Goal: Transaction & Acquisition: Subscribe to service/newsletter

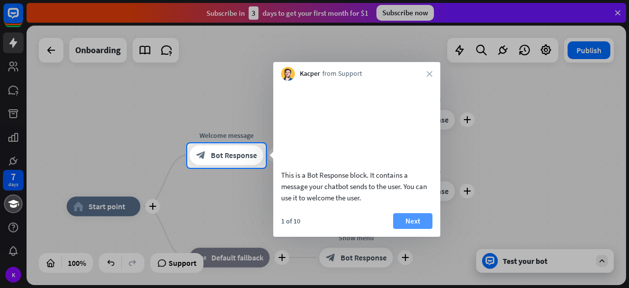
click at [414, 229] on button "Next" at bounding box center [412, 221] width 39 height 16
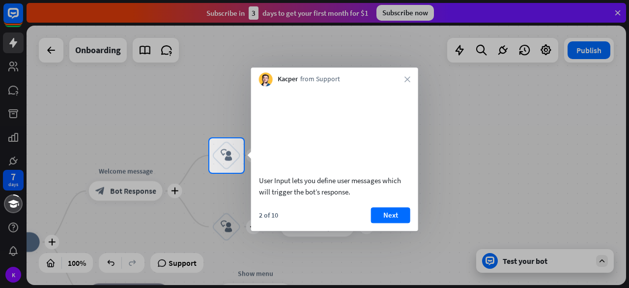
click at [411, 75] on div "Kacper from Support close" at bounding box center [334, 76] width 167 height 19
click at [406, 83] on div "Kacper from Support close" at bounding box center [334, 76] width 167 height 19
click at [395, 223] on button "Next" at bounding box center [390, 215] width 39 height 16
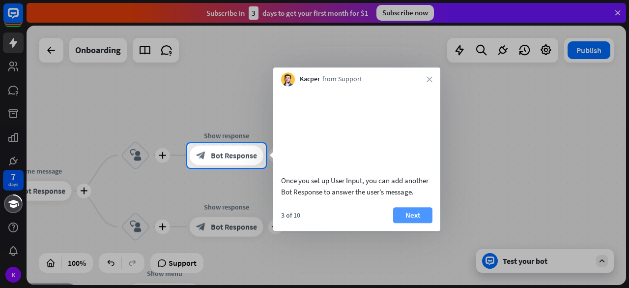
click at [404, 222] on button "Next" at bounding box center [412, 215] width 39 height 16
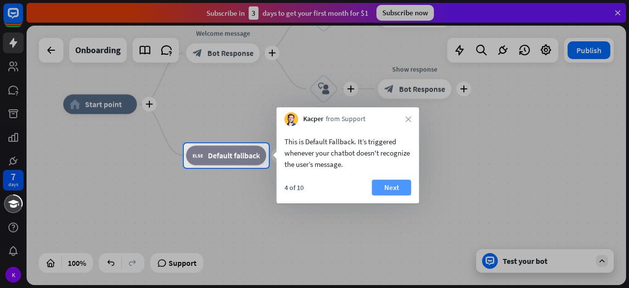
click at [397, 188] on button "Next" at bounding box center [391, 187] width 39 height 16
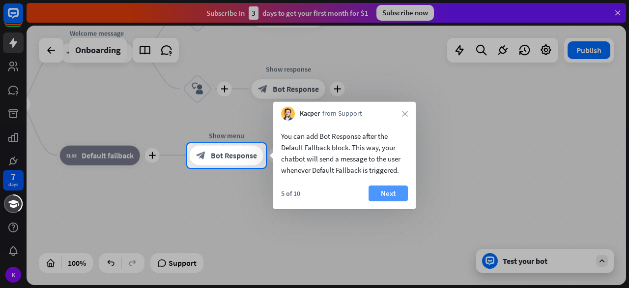
click at [395, 198] on button "Next" at bounding box center [388, 193] width 39 height 16
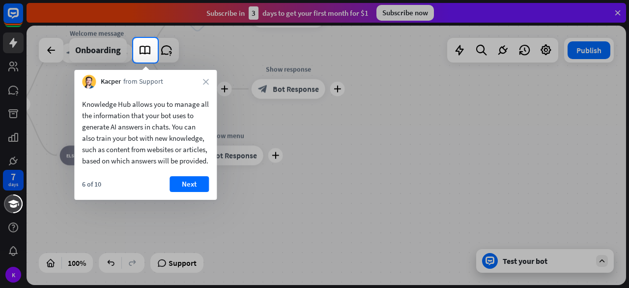
click at [206, 85] on div "Kacper from Support close" at bounding box center [145, 79] width 143 height 19
click at [207, 81] on icon "close" at bounding box center [206, 82] width 6 height 6
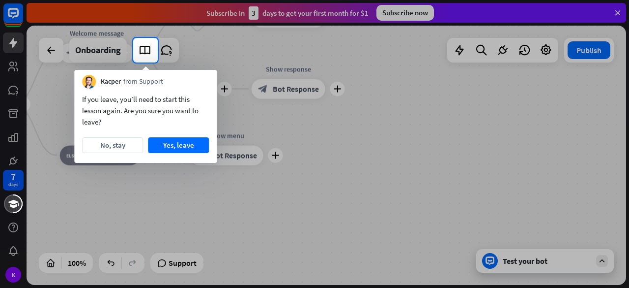
click at [204, 81] on div "Kacper from Support" at bounding box center [145, 79] width 143 height 19
click at [162, 143] on button "Yes, leave" at bounding box center [178, 145] width 61 height 16
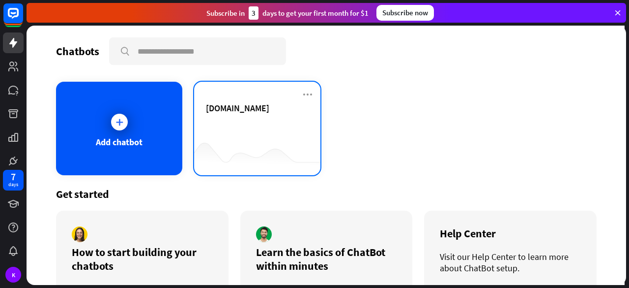
click at [284, 130] on div "[DOMAIN_NAME]" at bounding box center [257, 119] width 103 height 34
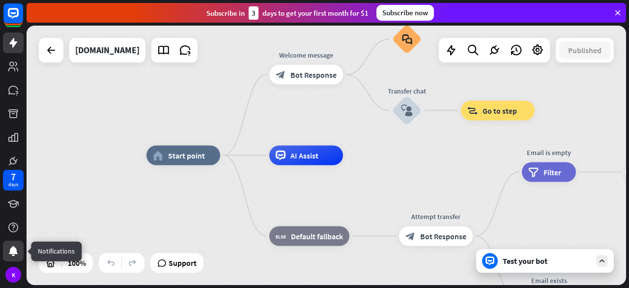
click at [12, 253] on icon at bounding box center [13, 251] width 9 height 10
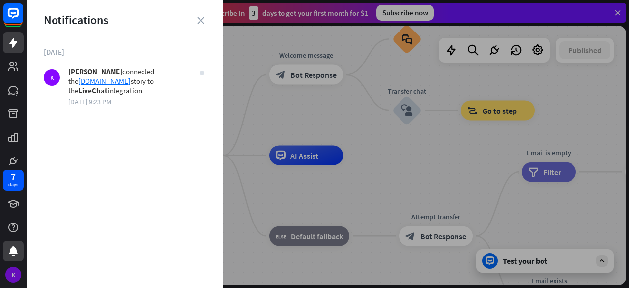
click at [10, 270] on div "K" at bounding box center [13, 274] width 16 height 16
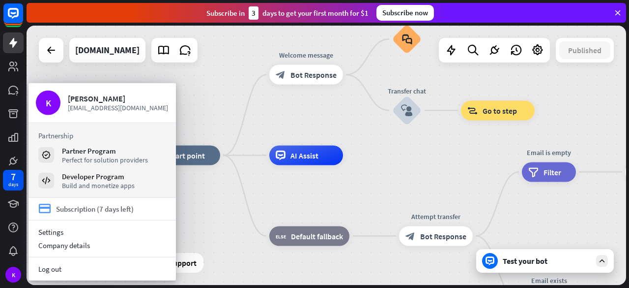
click at [98, 212] on div "Subscription (7 days left)" at bounding box center [95, 208] width 78 height 9
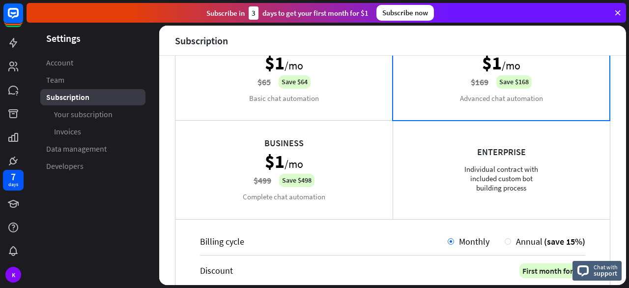
scroll to position [49, 0]
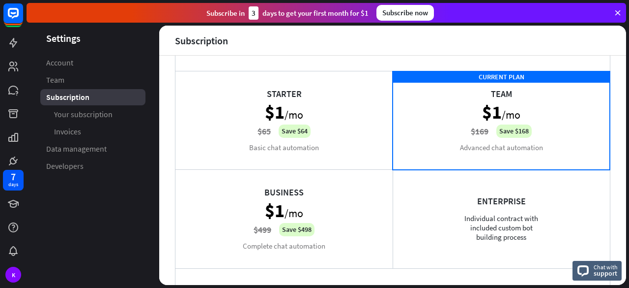
click at [337, 130] on div "Starter $1 /mo $65 Save $64 Basic chat automation" at bounding box center [284, 120] width 217 height 98
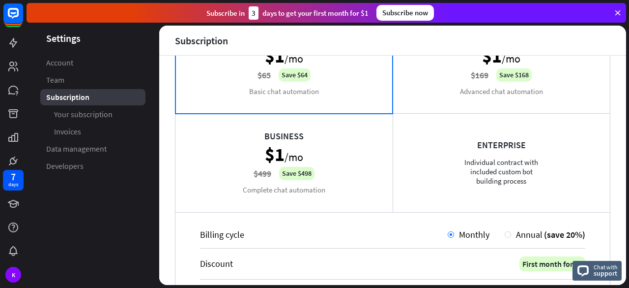
scroll to position [0, 0]
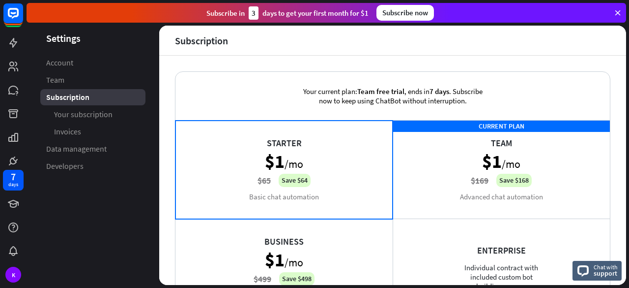
click at [291, 184] on div "Starter $1 /mo $65 Save $64 Basic chat automation" at bounding box center [284, 169] width 217 height 98
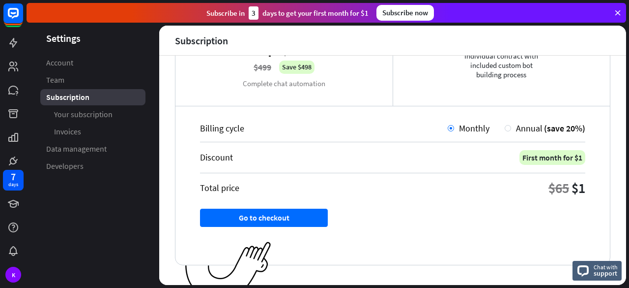
scroll to position [225, 0]
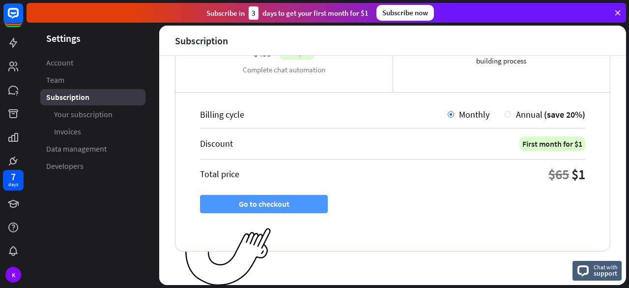
click at [294, 206] on button "Go to checkout" at bounding box center [264, 204] width 128 height 18
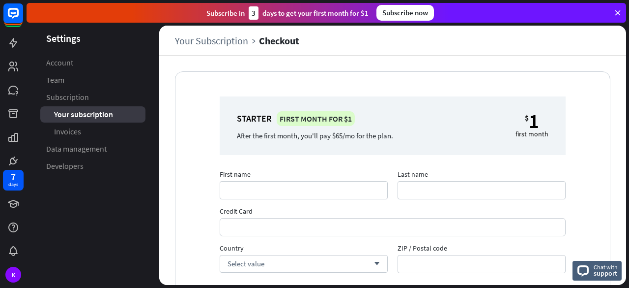
drag, startPoint x: 105, startPoint y: 217, endPoint x: 194, endPoint y: 184, distance: 94.3
click at [105, 217] on aside "Settings Account Team Subscription Your subscription Invoices Data management D…" at bounding box center [93, 155] width 133 height 259
click at [269, 195] on input "First name" at bounding box center [304, 190] width 168 height 18
type input "*"
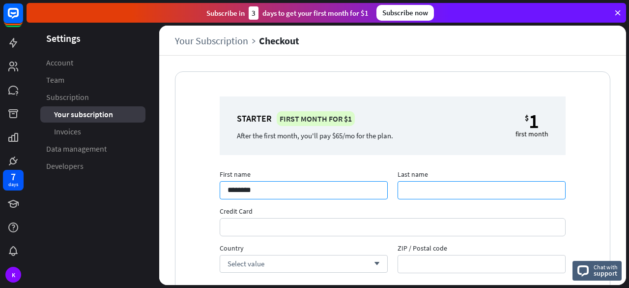
type input "********"
click at [435, 186] on input "Last name" at bounding box center [482, 190] width 168 height 18
type input "****"
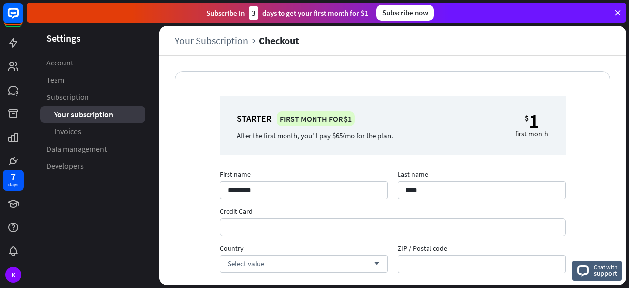
click at [75, 220] on aside "Settings Account Team Subscription Your subscription Invoices Data management D…" at bounding box center [93, 155] width 133 height 259
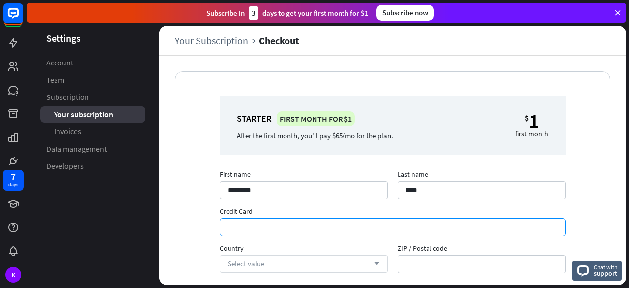
click at [321, 262] on div "Select value arrow_down" at bounding box center [304, 264] width 168 height 18
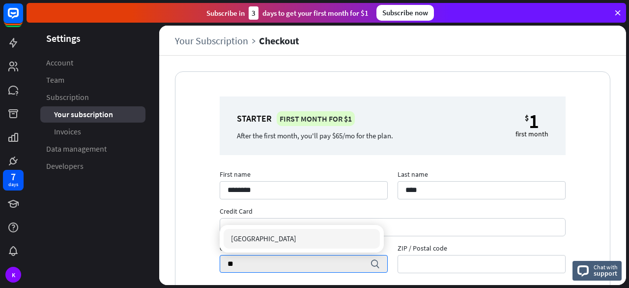
type input "**"
click at [272, 241] on div "[GEOGRAPHIC_DATA]" at bounding box center [302, 239] width 157 height 20
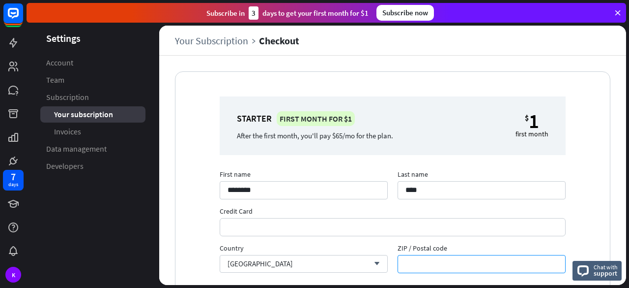
scroll to position [49, 0]
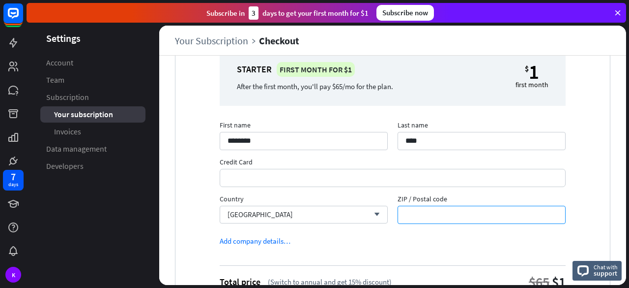
click at [443, 216] on input "ZIP / Postal code" at bounding box center [482, 215] width 168 height 18
type input "****"
drag, startPoint x: 113, startPoint y: 214, endPoint x: 183, endPoint y: 214, distance: 69.8
click at [113, 214] on aside "Settings Account Team Subscription Your subscription Invoices Data management D…" at bounding box center [93, 155] width 133 height 259
drag, startPoint x: 76, startPoint y: 198, endPoint x: 266, endPoint y: 204, distance: 190.9
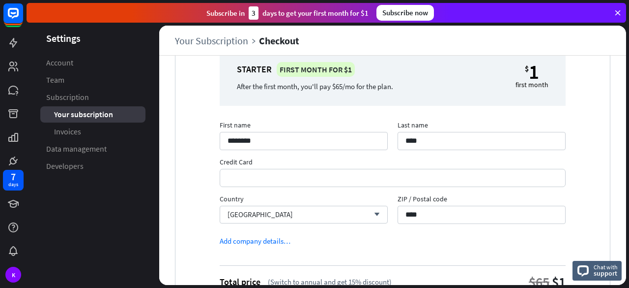
click at [76, 198] on aside "Settings Account Team Subscription Your subscription Invoices Data management D…" at bounding box center [93, 155] width 133 height 259
click at [571, 166] on div "Starter First month for $1 After the first month, you'll pay $65/mo for the pla…" at bounding box center [393, 194] width 435 height 342
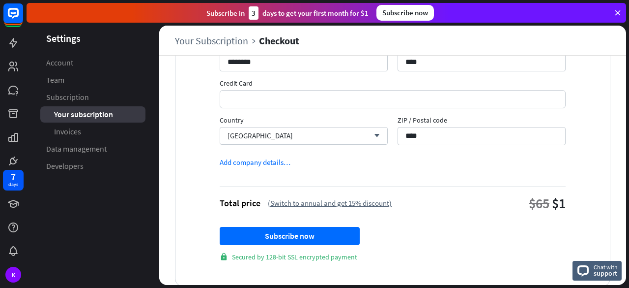
scroll to position [144, 0]
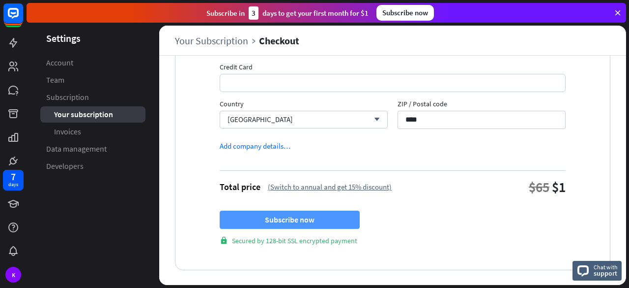
click at [327, 223] on button "Subscribe now" at bounding box center [290, 219] width 140 height 18
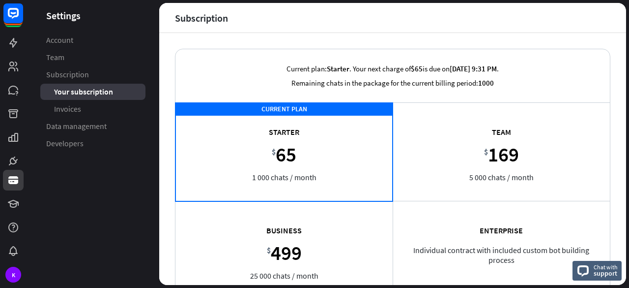
drag, startPoint x: 495, startPoint y: 16, endPoint x: 479, endPoint y: 35, distance: 24.4
click at [495, 15] on header "Subscription" at bounding box center [392, 17] width 467 height 29
